Goal: Task Accomplishment & Management: Complete application form

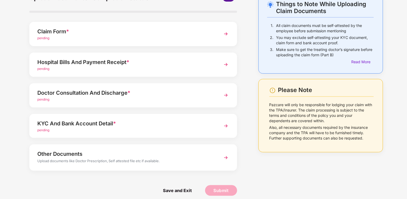
scroll to position [37, 0]
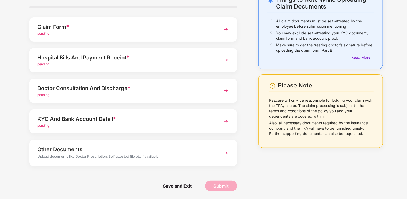
click at [224, 119] on img at bounding box center [226, 122] width 10 height 10
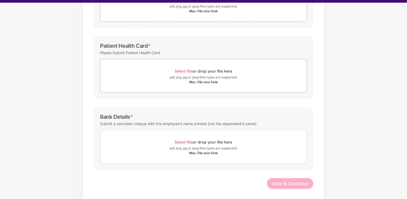
scroll to position [13, 0]
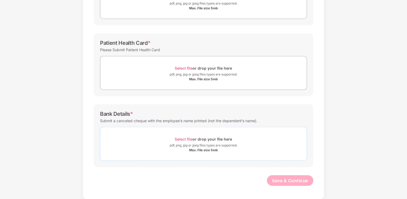
click at [178, 143] on div "pdf, png, jpg or jpeg files types are supported." at bounding box center [204, 145] width 68 height 5
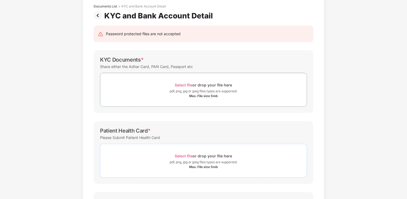
scroll to position [31, 0]
click at [186, 85] on span "Select file" at bounding box center [184, 85] width 18 height 5
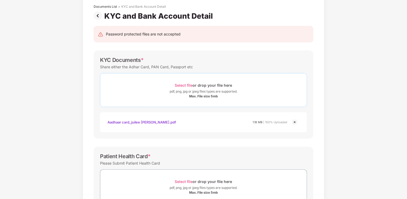
click at [188, 85] on span "Select file" at bounding box center [184, 85] width 18 height 5
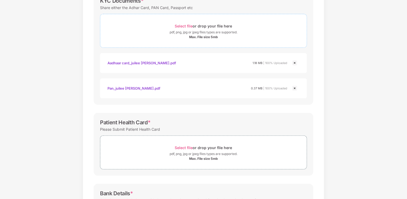
scroll to position [92, 0]
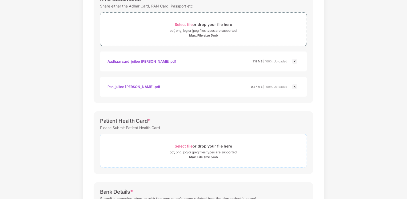
click at [186, 143] on div "Select file or drop your file here" at bounding box center [203, 145] width 57 height 7
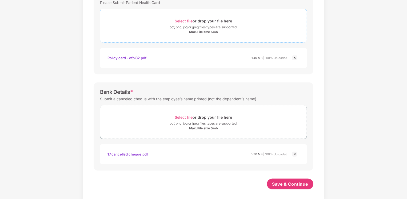
scroll to position [221, 0]
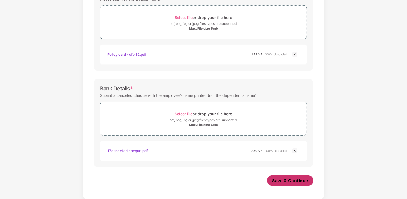
click at [301, 178] on span "Save & Continue" at bounding box center [290, 181] width 36 height 6
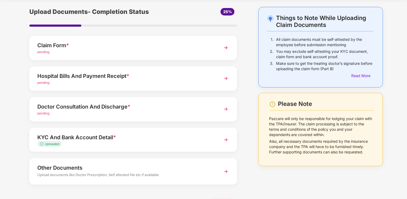
scroll to position [18, 0]
click at [44, 114] on span "pending" at bounding box center [43, 113] width 12 height 4
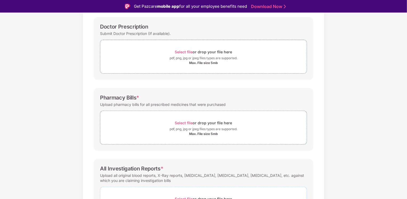
scroll to position [0, 0]
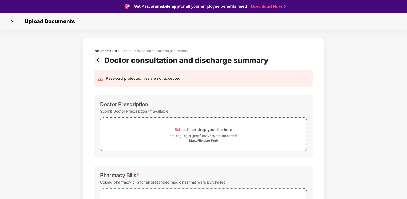
click at [98, 62] on img at bounding box center [99, 60] width 11 height 9
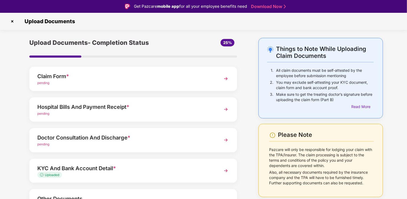
click at [41, 107] on div "Hospital Bills And Payment Receipt *" at bounding box center [125, 107] width 176 height 9
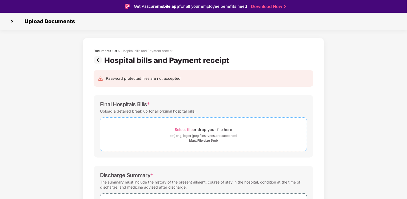
click at [182, 126] on div "Select file or drop your file here" at bounding box center [203, 129] width 57 height 7
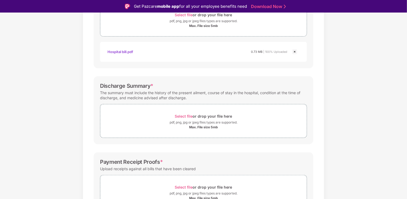
scroll to position [115, 0]
click at [184, 114] on span "Select file" at bounding box center [184, 116] width 18 height 5
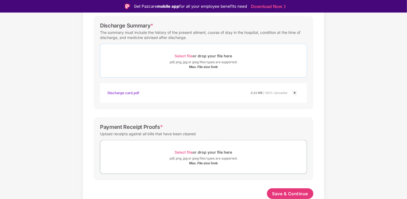
scroll to position [13, 0]
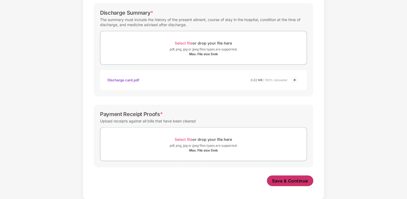
click at [309, 179] on button "Save & Continue" at bounding box center [290, 180] width 47 height 11
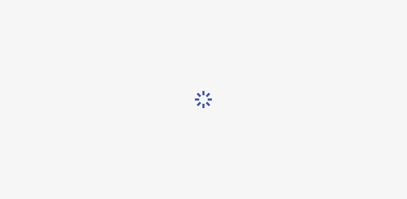
scroll to position [0, 0]
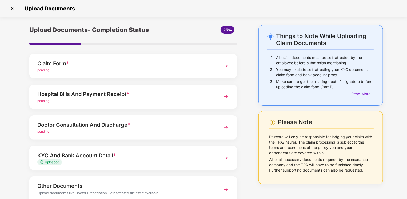
click at [227, 66] on img at bounding box center [226, 66] width 10 height 10
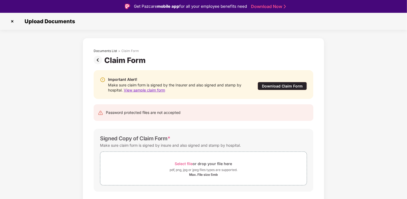
scroll to position [12, 0]
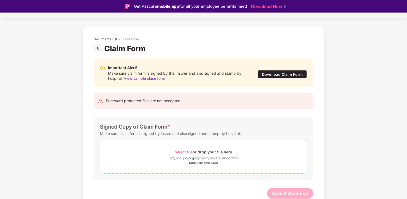
click at [186, 150] on span "Select file" at bounding box center [184, 152] width 18 height 5
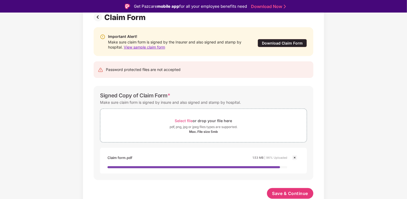
scroll to position [13, 0]
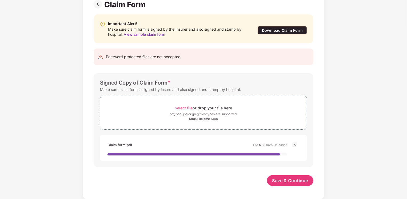
click at [290, 186] on div "Save & Continue" at bounding box center [290, 181] width 47 height 13
click at [290, 182] on span "Save & Continue" at bounding box center [290, 181] width 36 height 6
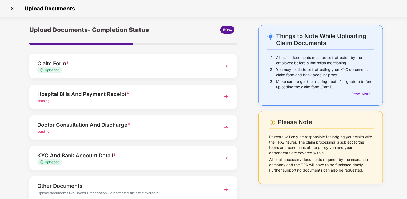
scroll to position [37, 0]
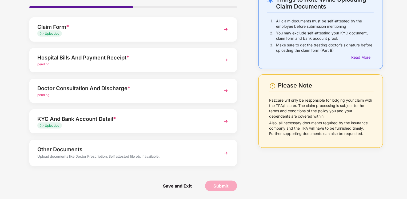
click at [226, 89] on img at bounding box center [226, 91] width 10 height 10
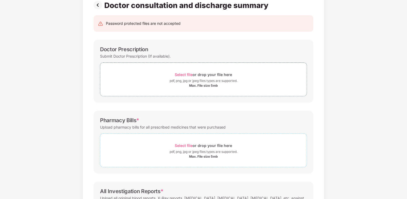
scroll to position [41, 0]
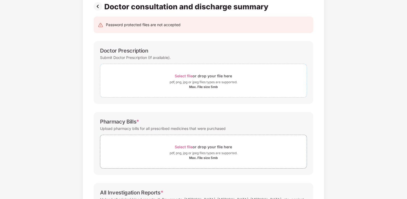
click at [181, 74] on span "Select file" at bounding box center [184, 76] width 18 height 5
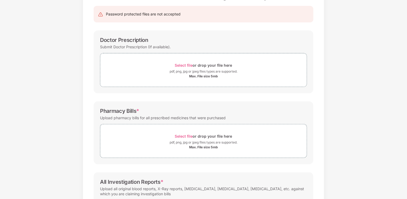
scroll to position [62, 0]
